Goal: Understand process/instructions: Learn how to perform a task or action

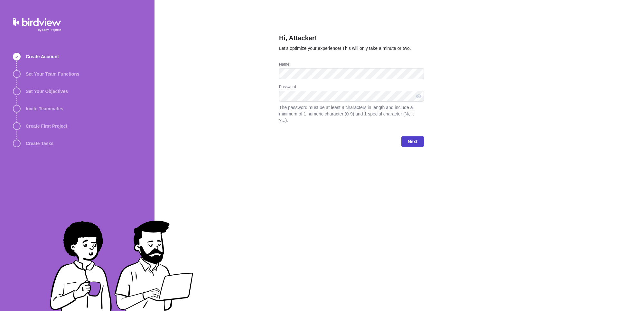
click at [413, 138] on span "Next" at bounding box center [412, 142] width 10 height 8
click at [410, 136] on span "Next" at bounding box center [412, 141] width 23 height 10
click at [556, 162] on div "Hi, Attacker! Let’s optimize your experience! This will only take a minute or t…" at bounding box center [385, 155] width 463 height 311
